Goal: Transaction & Acquisition: Obtain resource

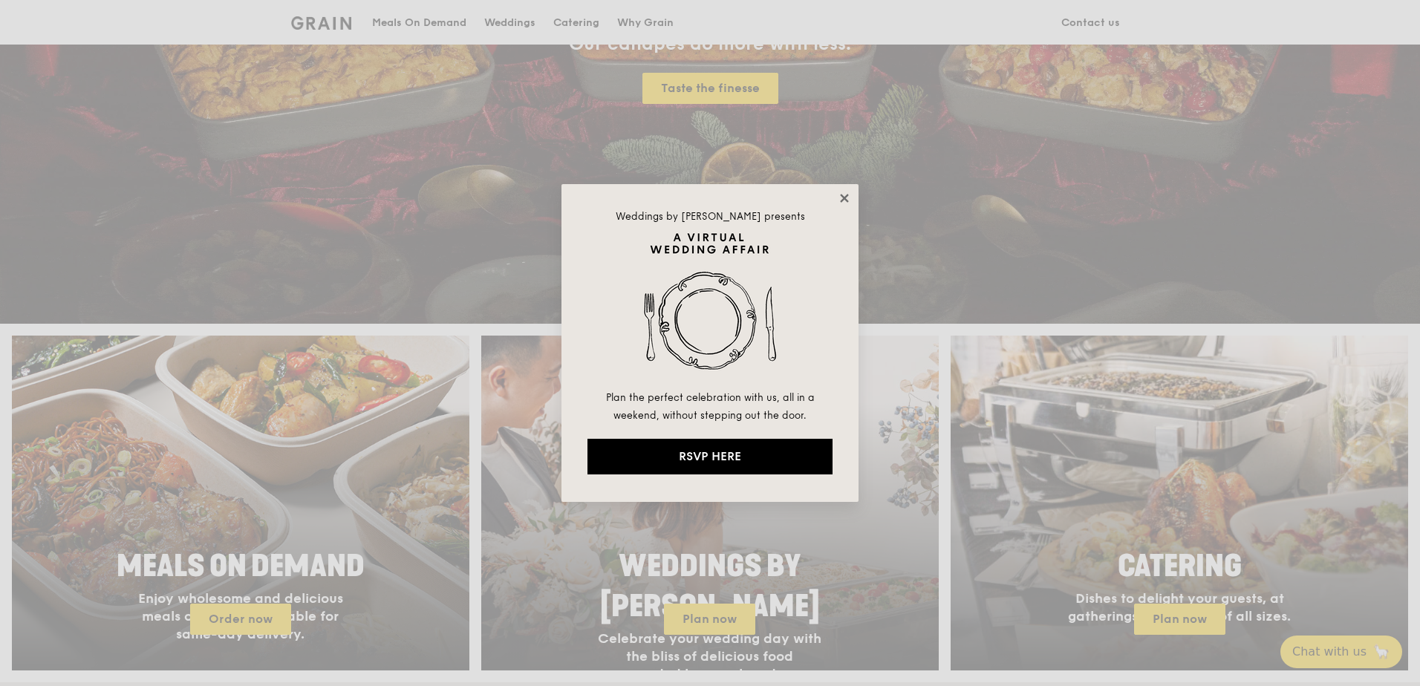
click at [841, 201] on icon at bounding box center [844, 198] width 8 height 8
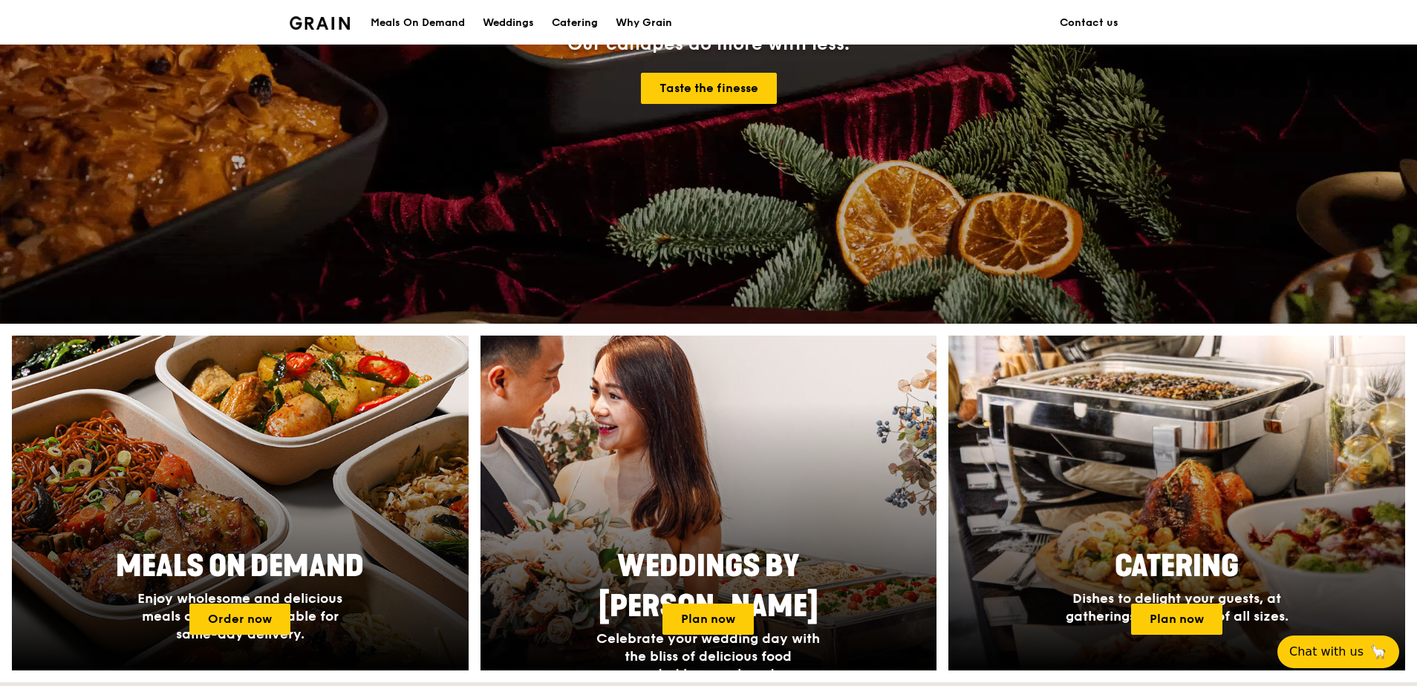
click at [598, 23] on div "Catering" at bounding box center [575, 23] width 46 height 45
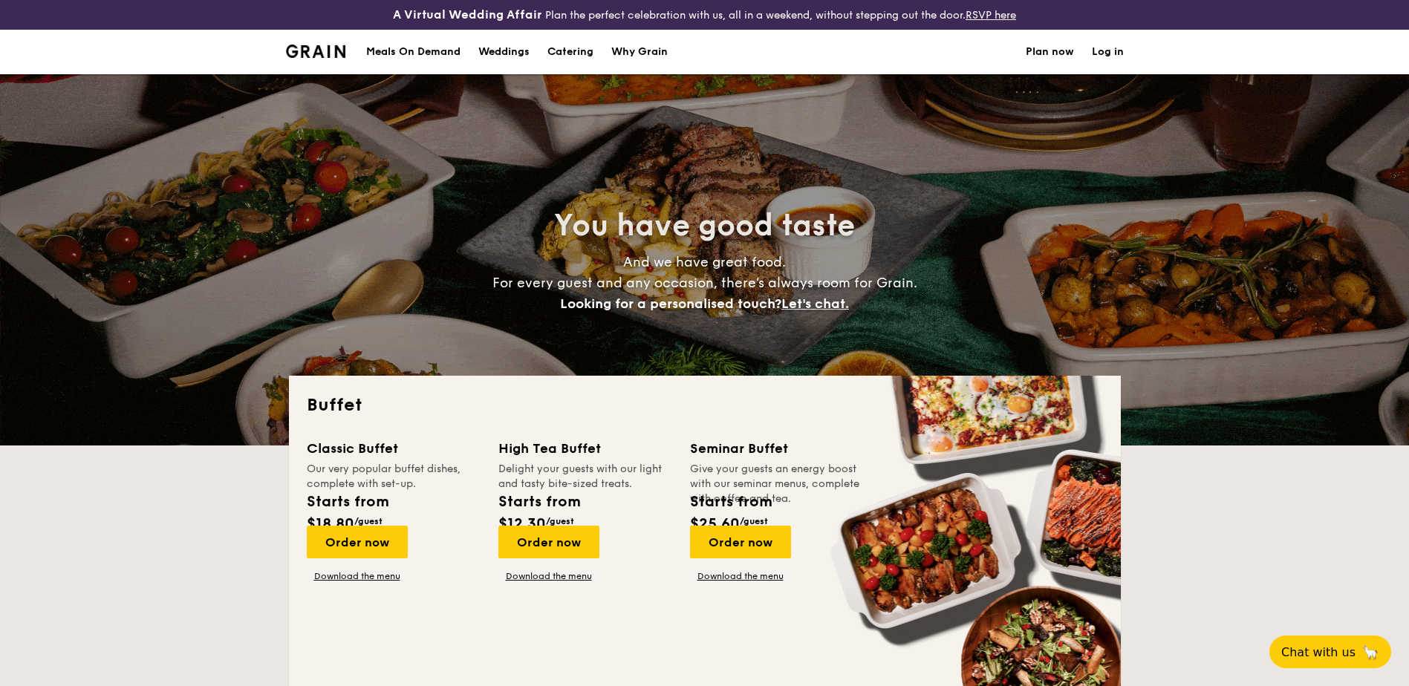
select select
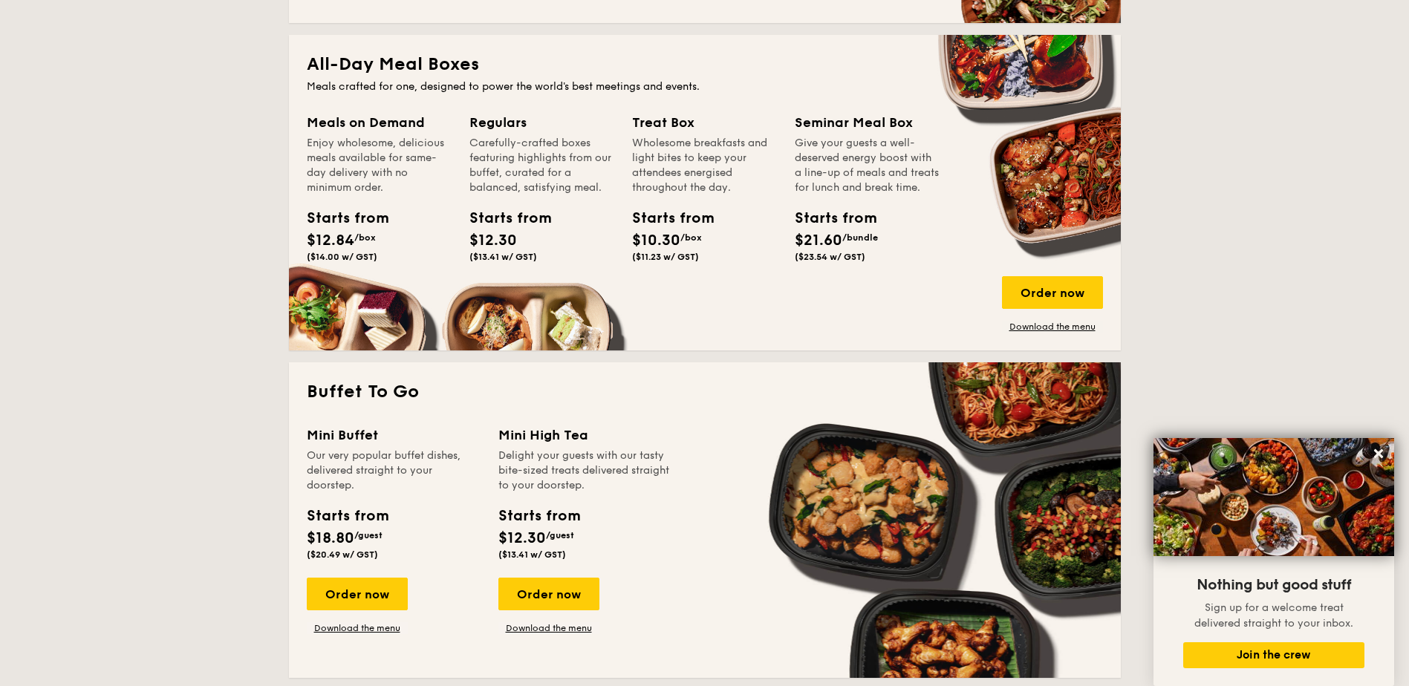
scroll to position [520, 0]
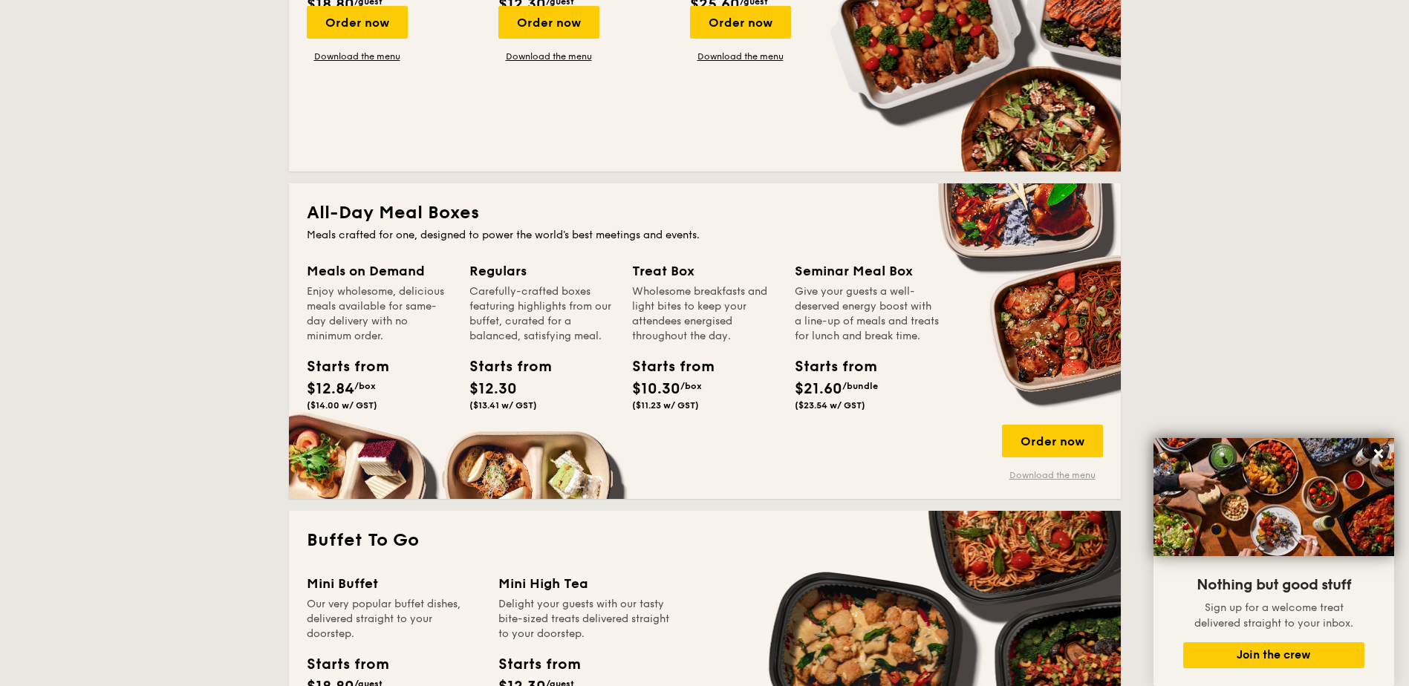
click at [1002, 469] on link "Download the menu" at bounding box center [1052, 475] width 101 height 12
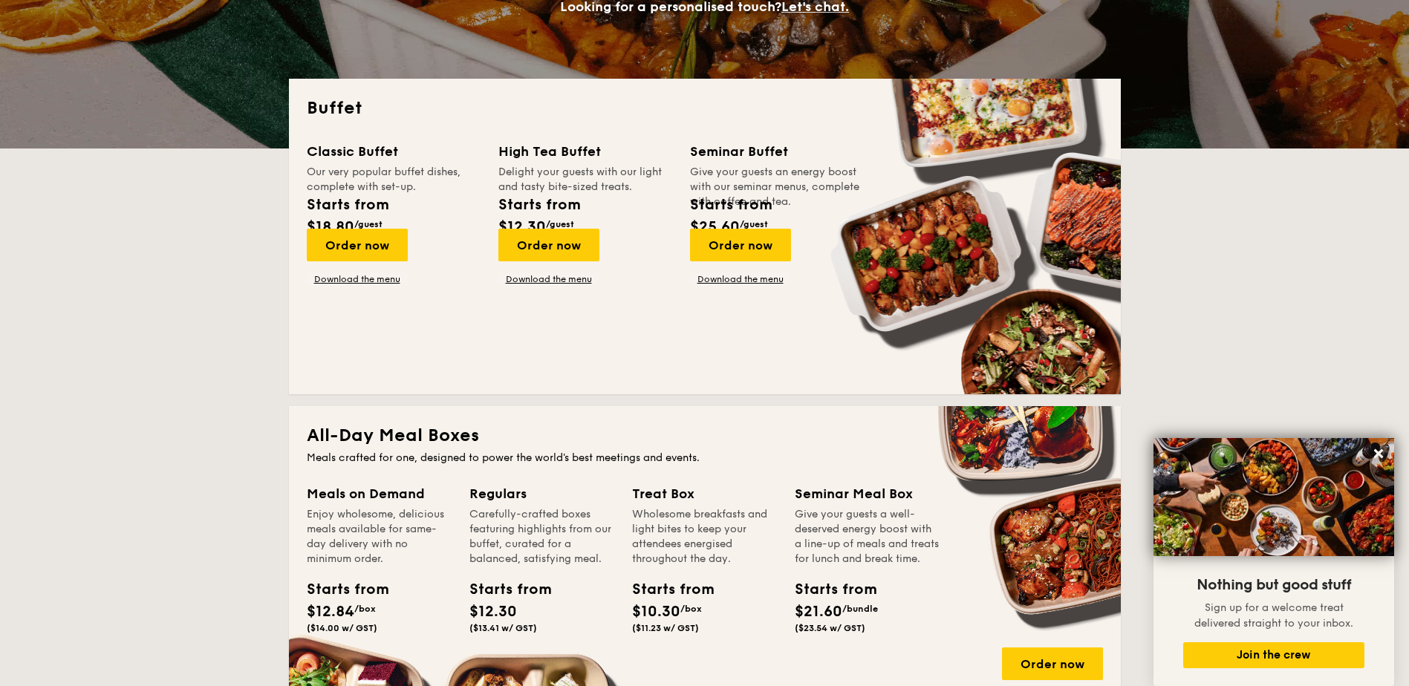
scroll to position [594, 0]
